Goal: Task Accomplishment & Management: Use online tool/utility

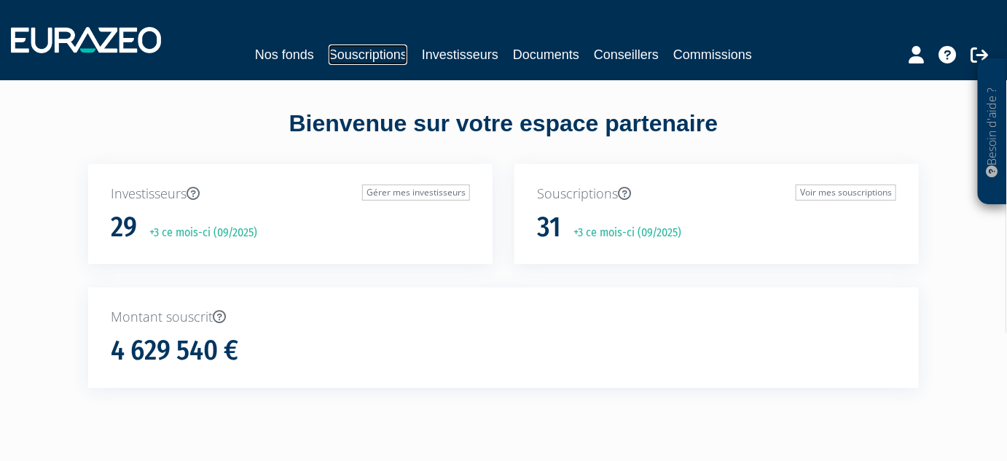
click at [380, 54] on link "Souscriptions" at bounding box center [368, 54] width 79 height 20
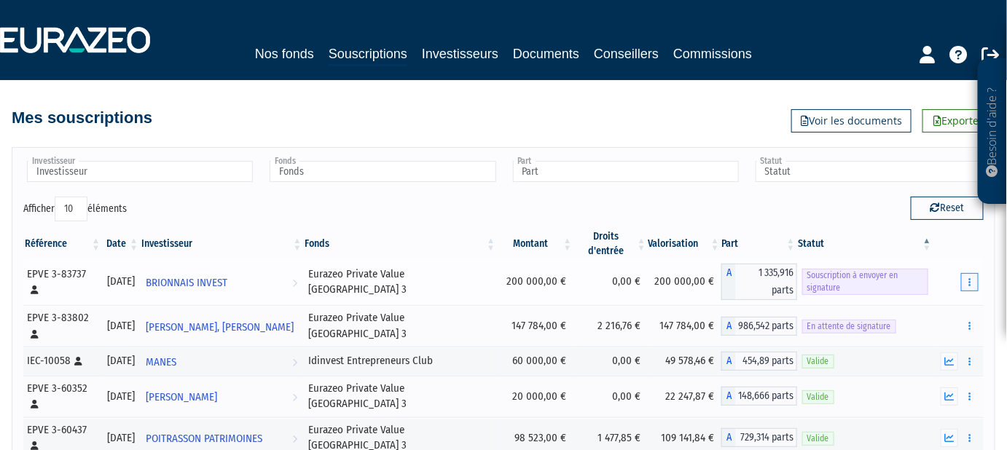
click at [975, 276] on button "button" at bounding box center [969, 282] width 17 height 18
click at [939, 304] on link "Envoyer à signer" at bounding box center [932, 309] width 83 height 24
